Goal: Entertainment & Leisure: Browse casually

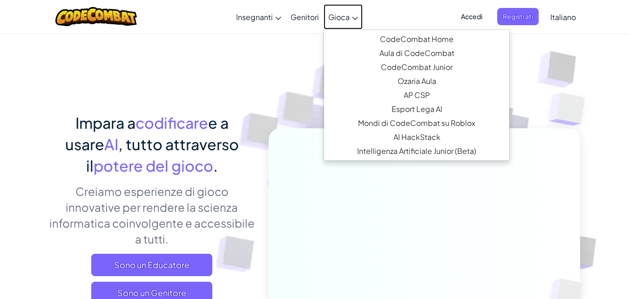
click at [333, 15] on span "Gioca" at bounding box center [338, 17] width 21 height 10
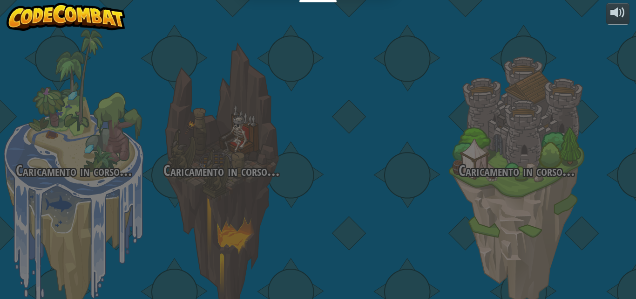
select select "it"
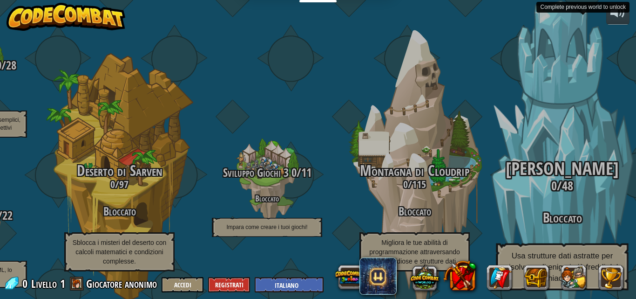
click at [629, 98] on div "Ghiacciaio Kelvintaph 0 / 48 Bloccato Usa strutture dati astratte per risolvere…" at bounding box center [562, 177] width 177 height 354
